Goal: Information Seeking & Learning: Find specific fact

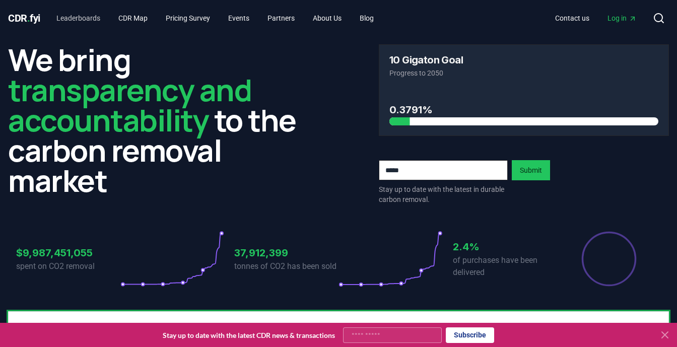
click at [86, 17] on link "Leaderboards" at bounding box center [78, 18] width 60 height 18
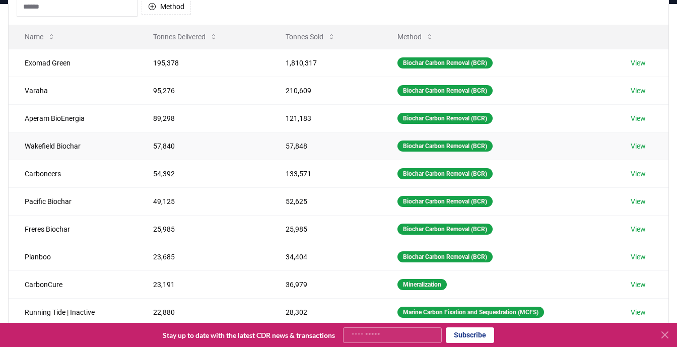
scroll to position [319, 0]
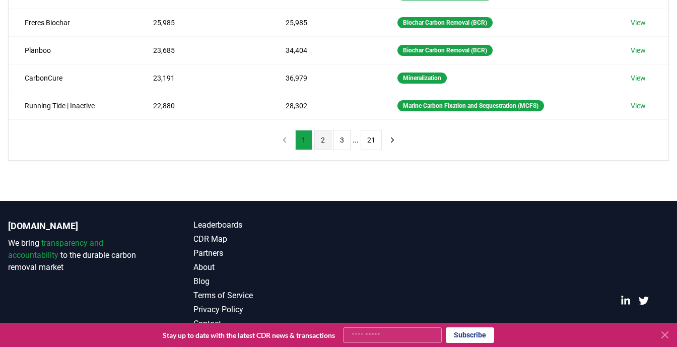
click at [325, 141] on button "2" at bounding box center [322, 140] width 17 height 20
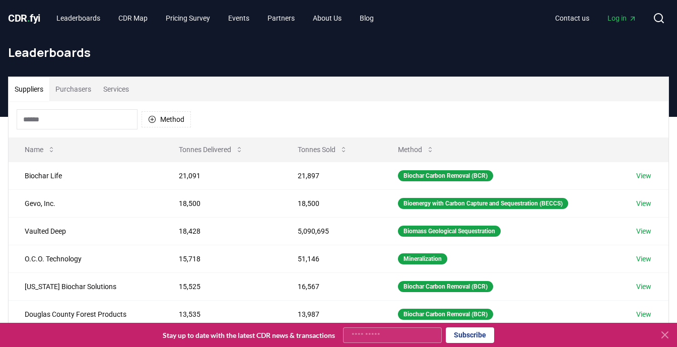
scroll to position [0, 0]
drag, startPoint x: 338, startPoint y: 178, endPoint x: 293, endPoint y: 178, distance: 45.3
click at [293, 177] on td "21,897" at bounding box center [332, 176] width 101 height 28
drag, startPoint x: 169, startPoint y: 147, endPoint x: 280, endPoint y: 168, distance: 112.9
click at [280, 168] on table "Name Tonnes Delivered Tonnes Sold Method Biochar Life 21,091 21,897 Biochar Car…" at bounding box center [339, 288] width 660 height 302
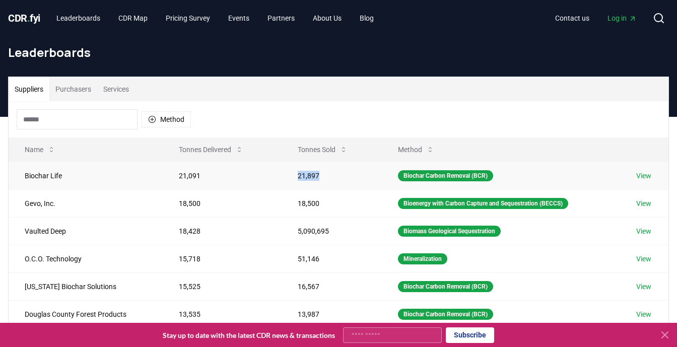
click at [326, 181] on td "21,897" at bounding box center [332, 176] width 101 height 28
drag, startPoint x: 320, startPoint y: 174, endPoint x: 176, endPoint y: 152, distance: 145.3
click at [176, 152] on table "Name Tonnes Delivered Tonnes Sold Method Biochar Life 21,091 21,897 Biochar Car…" at bounding box center [339, 288] width 660 height 302
click at [250, 189] on td "21,091" at bounding box center [222, 176] width 118 height 28
drag, startPoint x: 331, startPoint y: 171, endPoint x: 170, endPoint y: 174, distance: 161.7
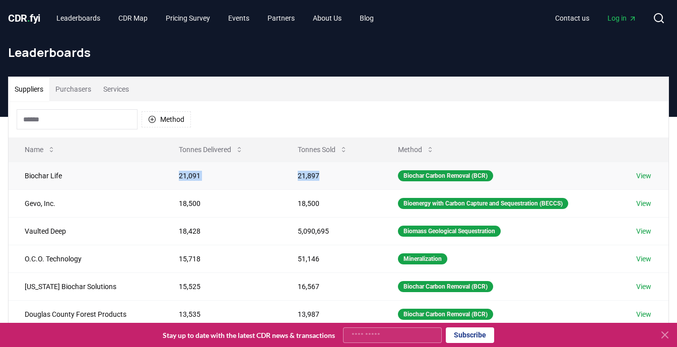
click at [170, 174] on tr "Biochar Life 21,091 21,897 Biochar Carbon Removal (BCR) View" at bounding box center [339, 176] width 660 height 28
copy tr "21,091 21,897"
